Goal: Task Accomplishment & Management: Use online tool/utility

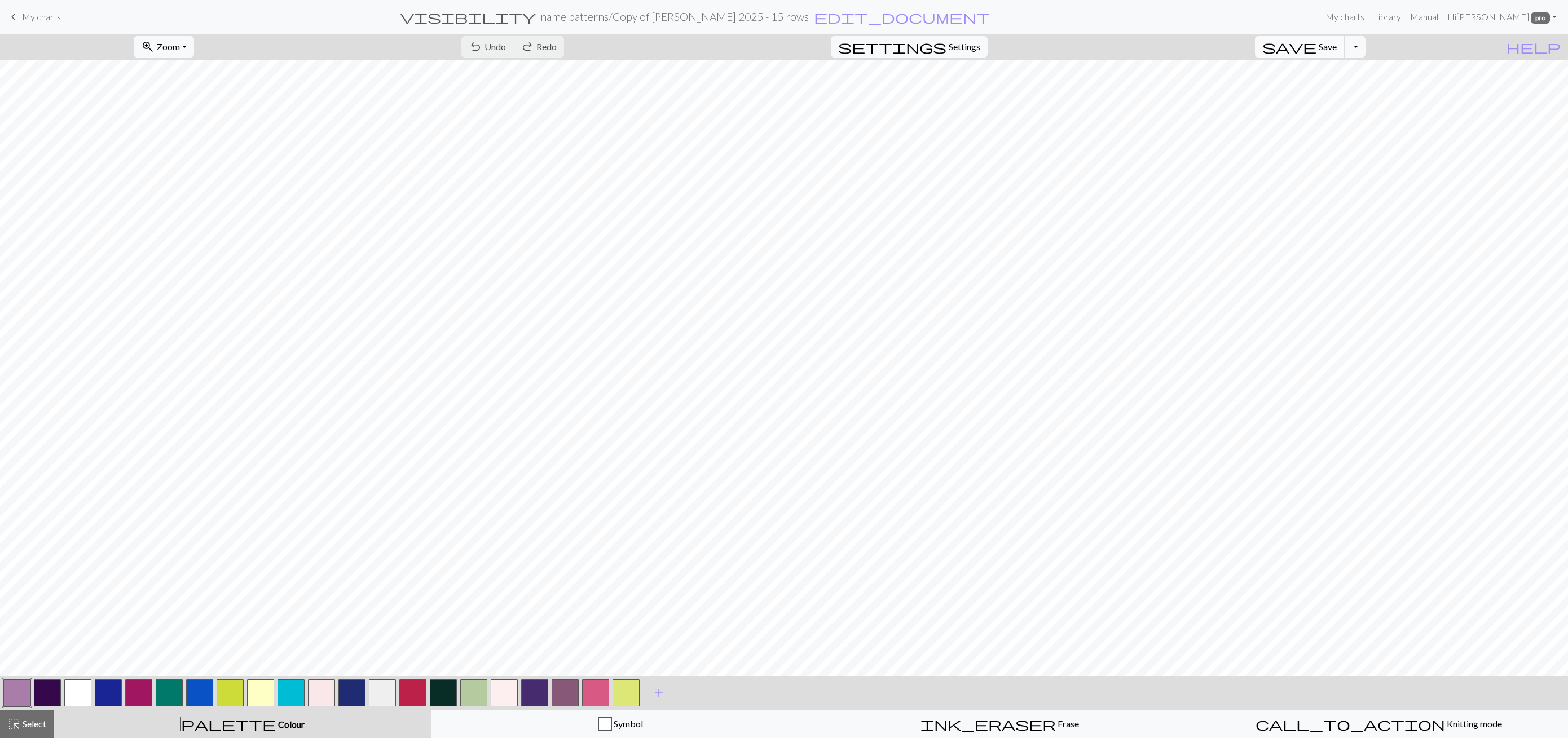
click at [1317, 50] on span "save" at bounding box center [1289, 47] width 54 height 16
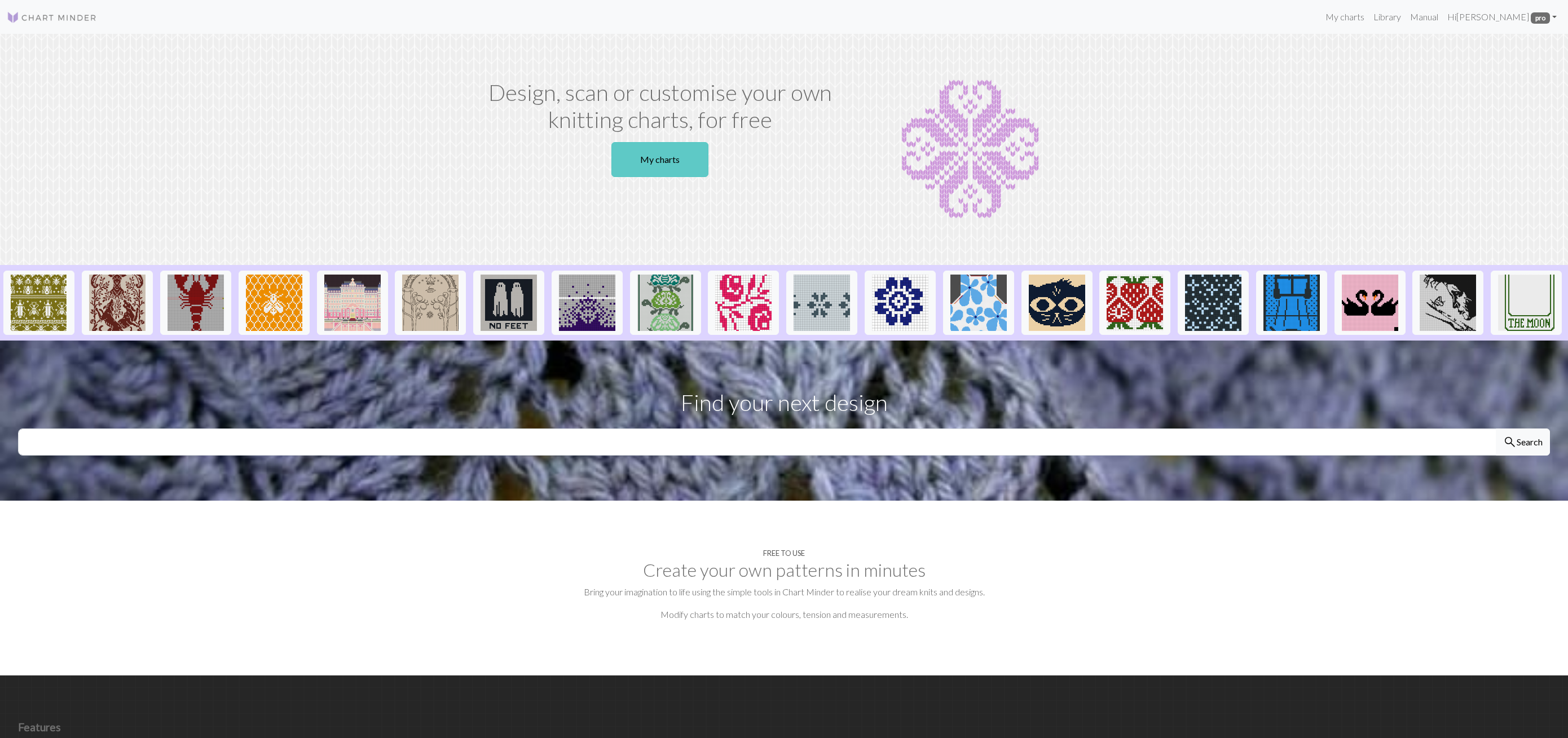
drag, startPoint x: 652, startPoint y: 140, endPoint x: 648, endPoint y: 148, distance: 8.9
click at [652, 140] on div "Design, scan or customise your own knitting charts, for free My charts" at bounding box center [660, 150] width 373 height 141
click at [652, 153] on link "My charts" at bounding box center [659, 159] width 97 height 35
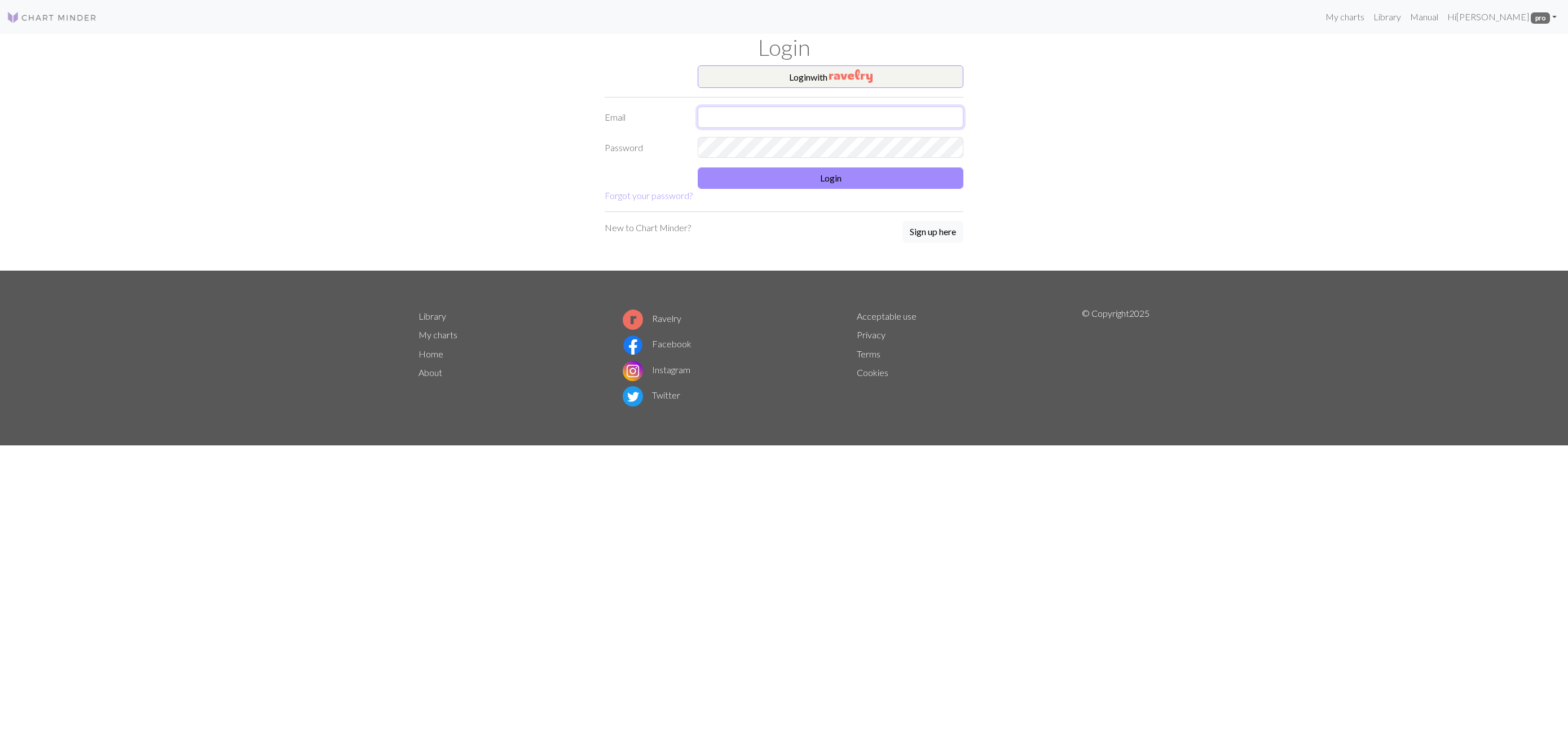
click at [727, 117] on input "text" at bounding box center [830, 117] width 265 height 21
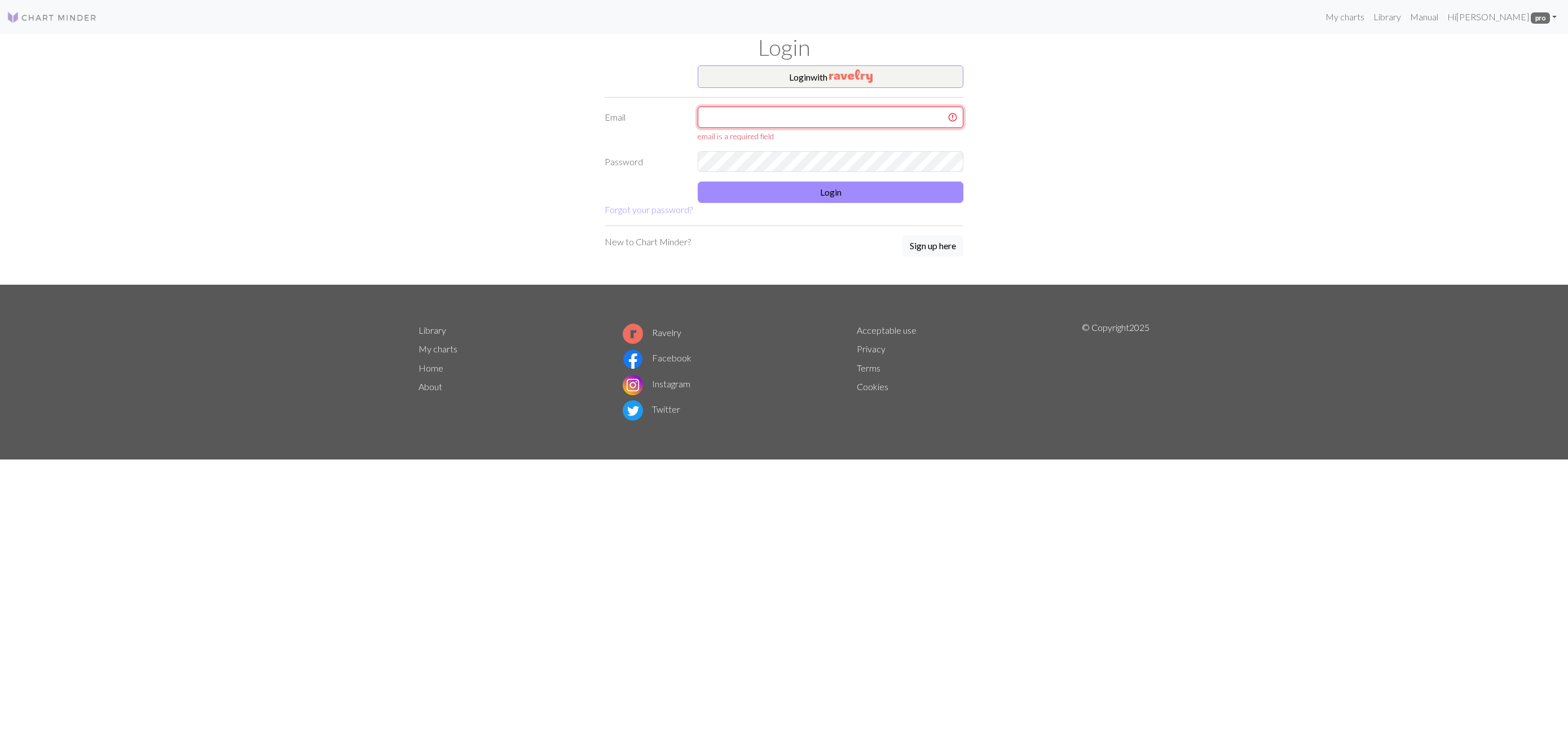
type input "latniuq@gmail.com"
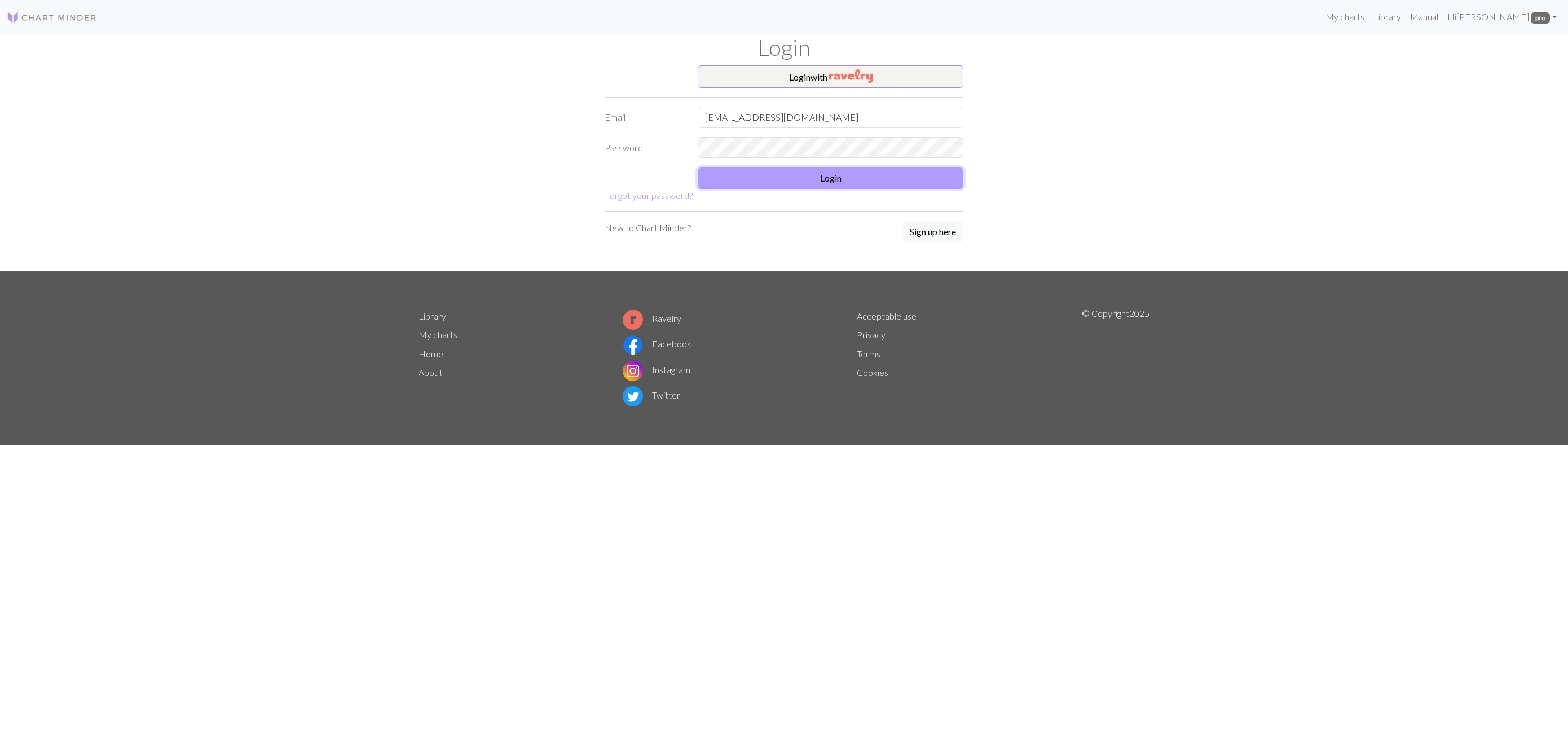
click at [953, 175] on button "Login" at bounding box center [830, 178] width 265 height 21
